Goal: Navigation & Orientation: Find specific page/section

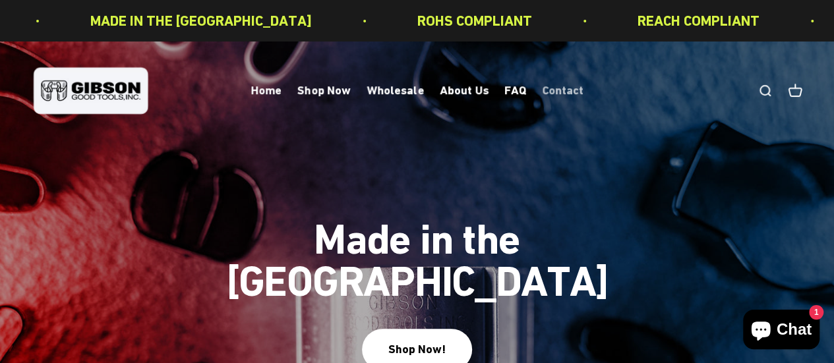
click at [548, 89] on link "Contact" at bounding box center [563, 91] width 42 height 14
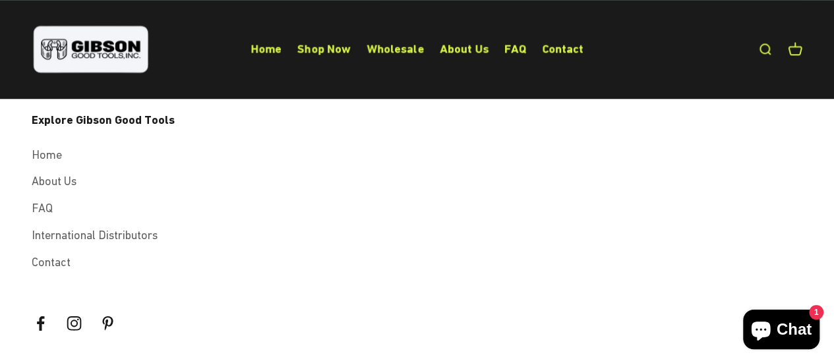
scroll to position [566, 0]
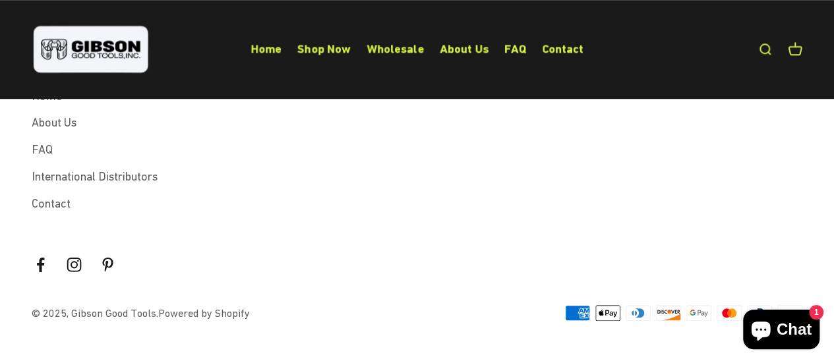
click at [95, 56] on img at bounding box center [91, 49] width 119 height 54
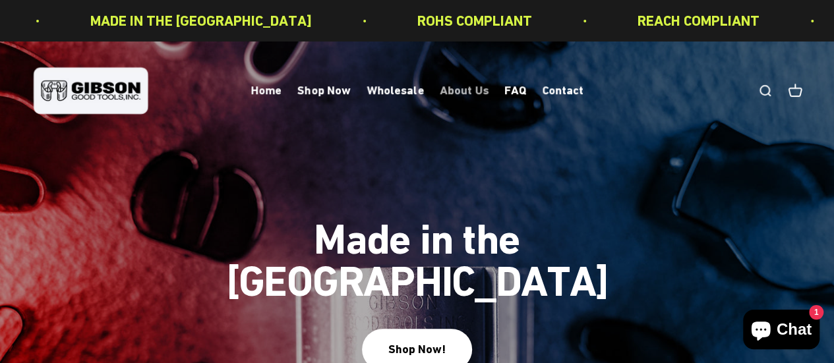
click at [459, 92] on link "About Us" at bounding box center [464, 91] width 49 height 14
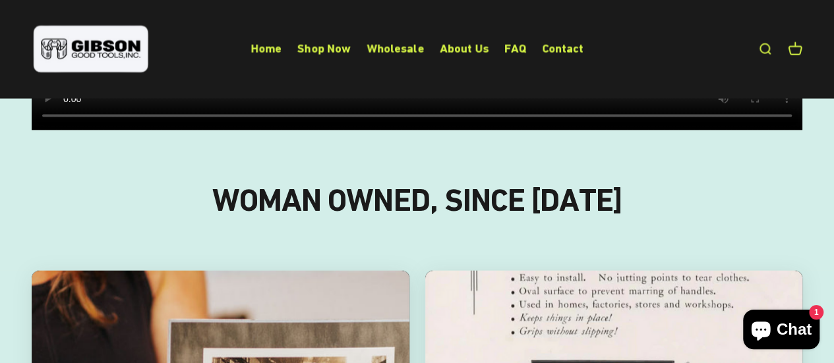
scroll to position [1384, 0]
